Goal: Obtain resource: Obtain resource

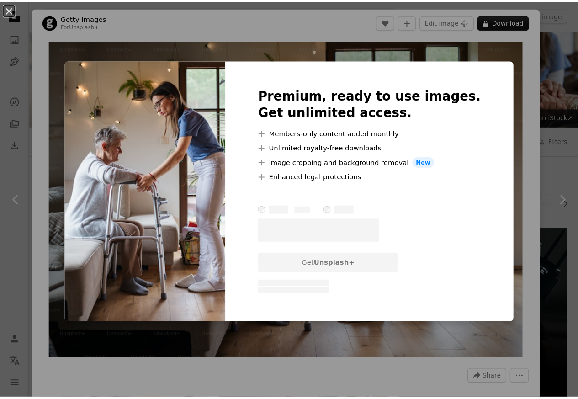
scroll to position [329, 0]
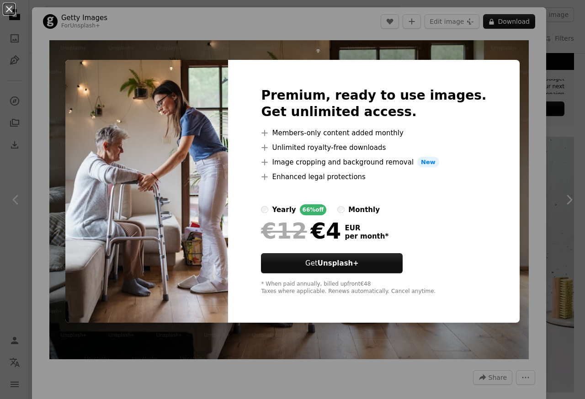
click at [8, 54] on div "An X shape Premium, ready to use images. Get unlimited access. A plus sign Memb…" at bounding box center [292, 199] width 585 height 399
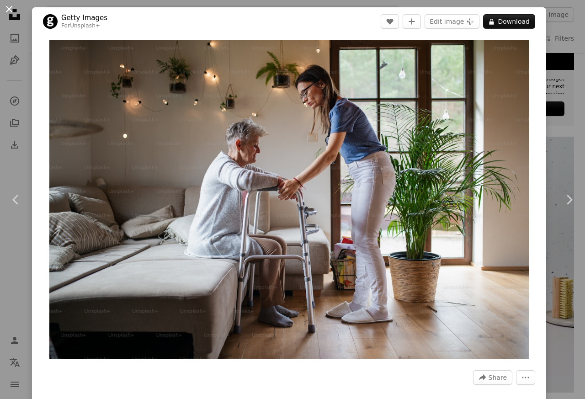
click at [12, 10] on button "An X shape" at bounding box center [9, 9] width 11 height 11
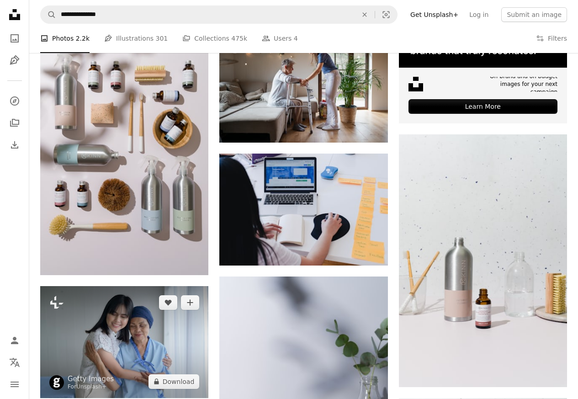
click at [108, 327] on img at bounding box center [124, 342] width 168 height 112
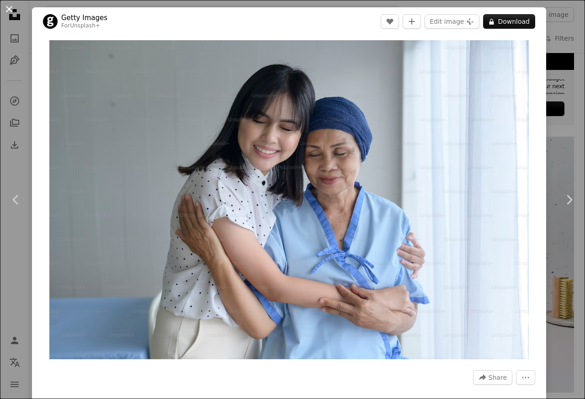
click at [12, 10] on button "An X shape" at bounding box center [9, 9] width 11 height 11
